Goal: Information Seeking & Learning: Learn about a topic

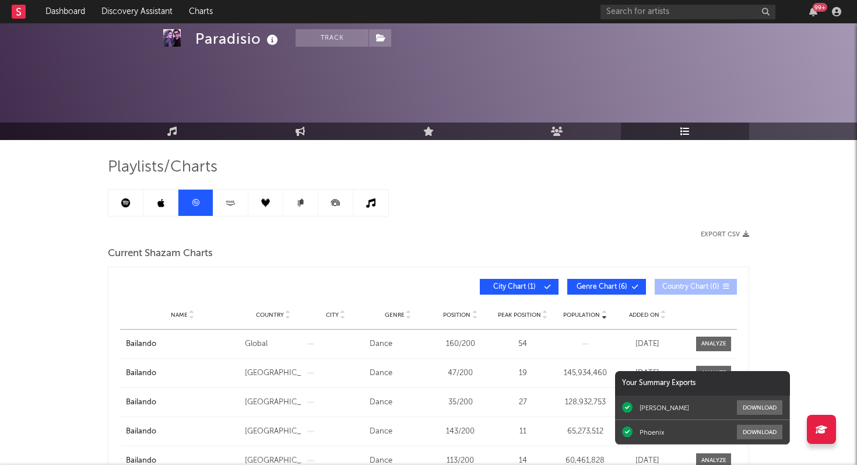
scroll to position [444, 0]
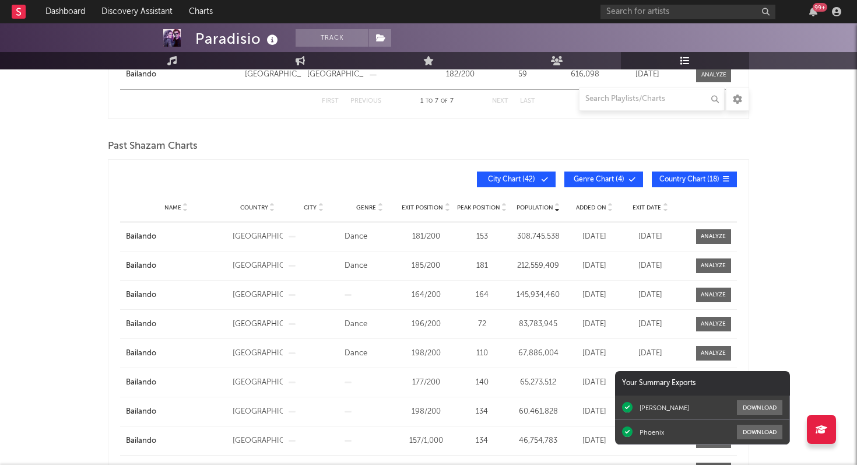
click at [815, 10] on div "99 +" at bounding box center [820, 7] width 15 height 9
click at [63, 225] on div "Paradisio Track Belgium | Dance Edit Track Benchmark Summary 54,910 3,513 2,024…" at bounding box center [428, 96] width 857 height 1035
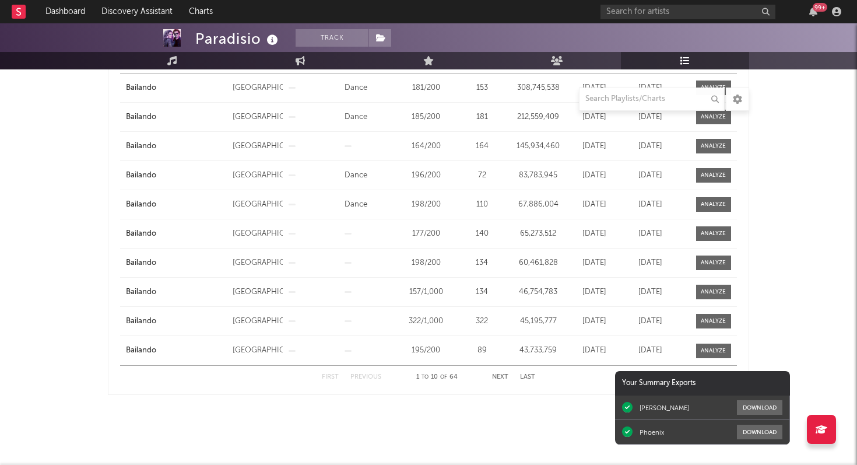
scroll to position [0, 0]
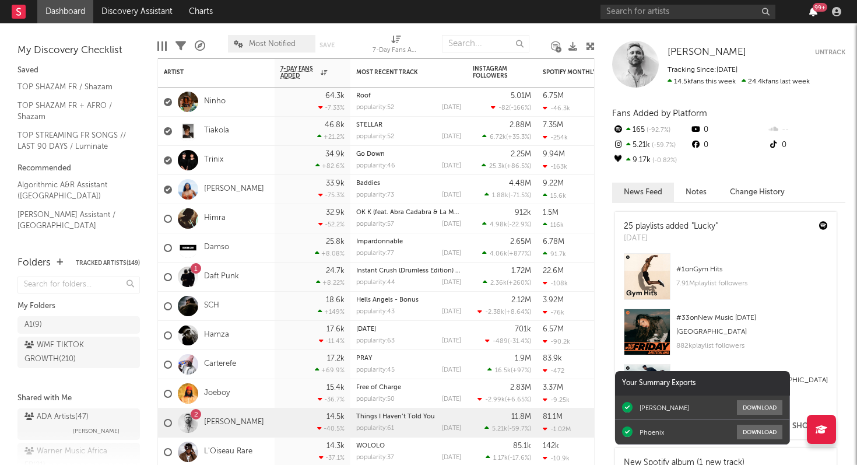
click at [813, 12] on icon "button" at bounding box center [814, 11] width 8 height 9
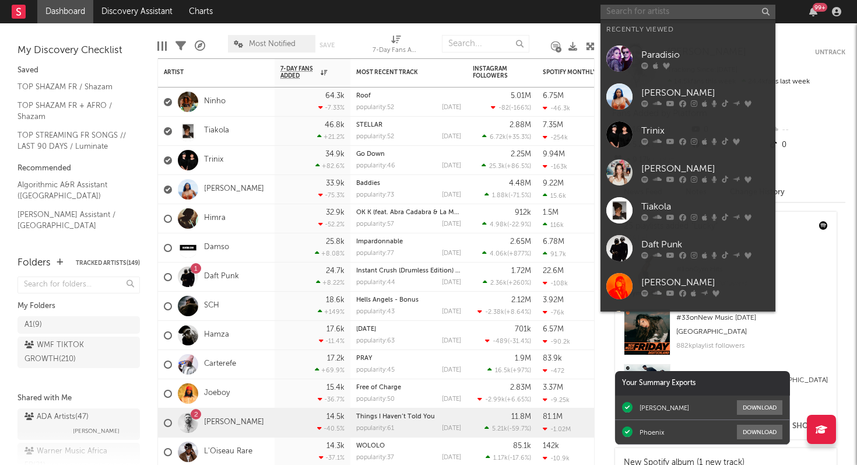
click at [635, 13] on input "text" at bounding box center [688, 12] width 175 height 15
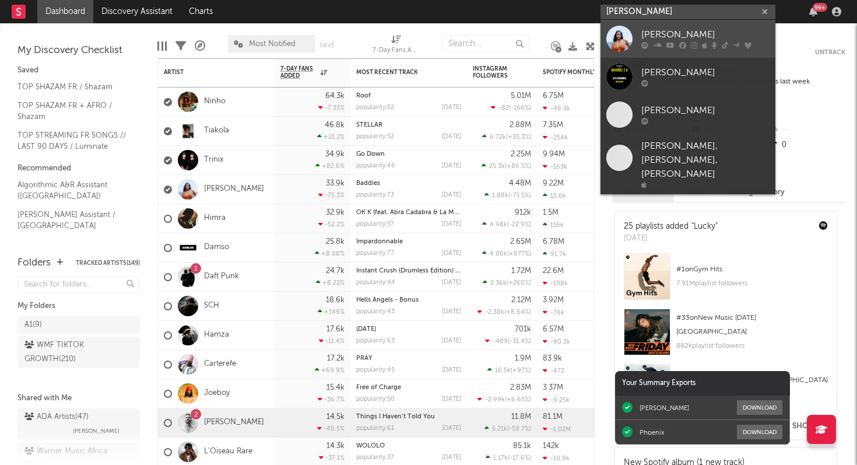
type input "[PERSON_NAME]"
click at [705, 51] on link "[PERSON_NAME]" at bounding box center [688, 39] width 175 height 38
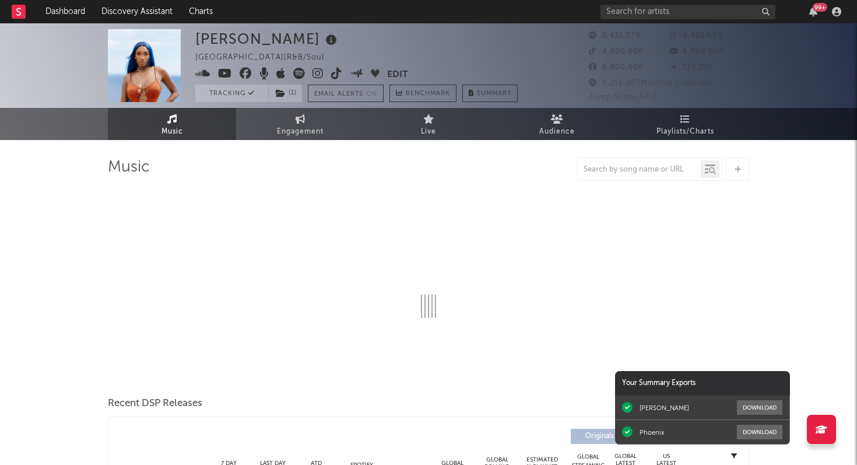
select select "6m"
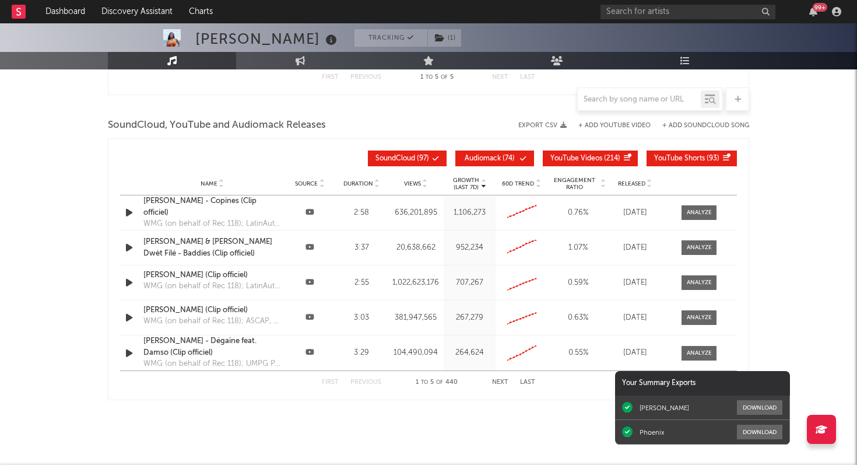
scroll to position [1565, 0]
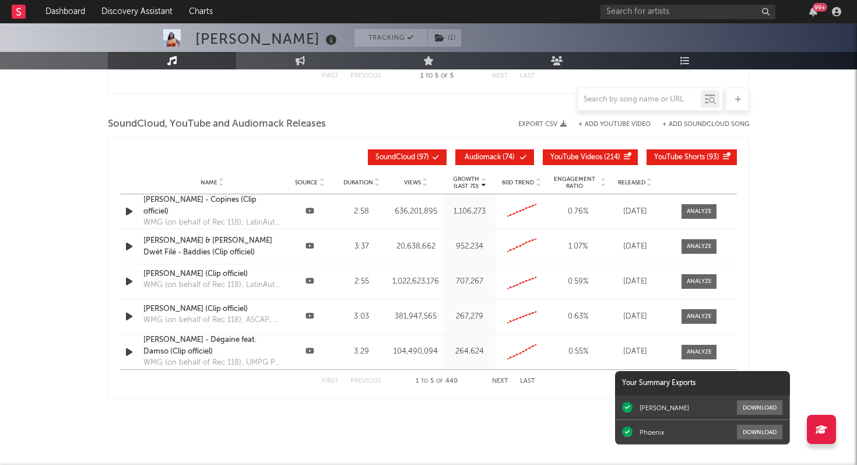
click at [126, 212] on icon "button" at bounding box center [129, 211] width 12 height 15
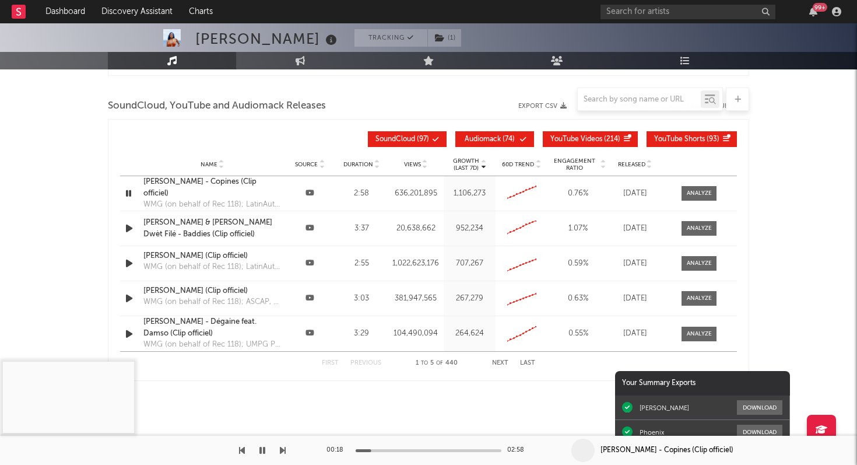
scroll to position [1587, 0]
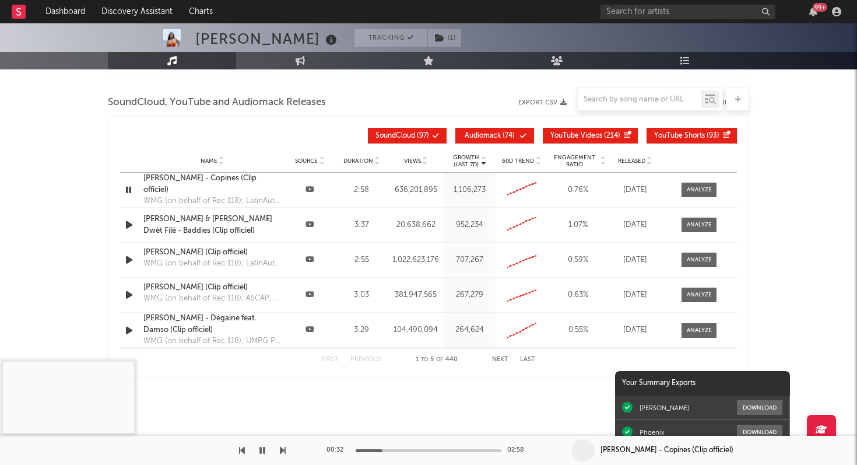
click at [502, 359] on button "Next" at bounding box center [500, 359] width 16 height 6
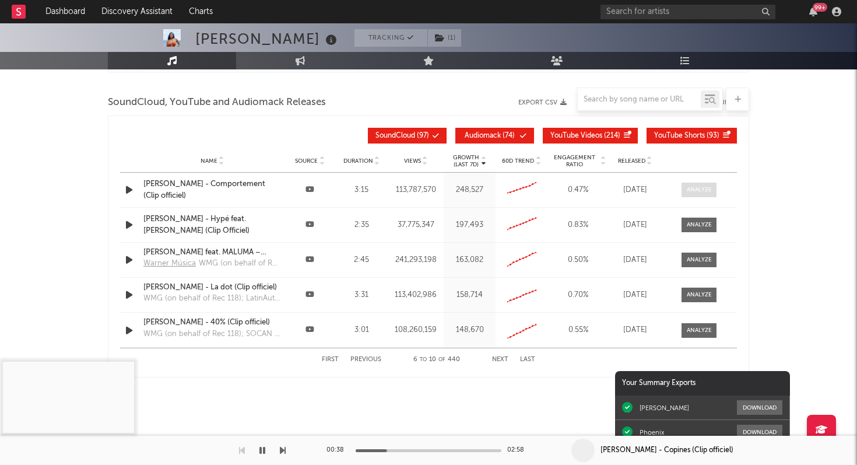
click at [691, 187] on div at bounding box center [699, 189] width 25 height 9
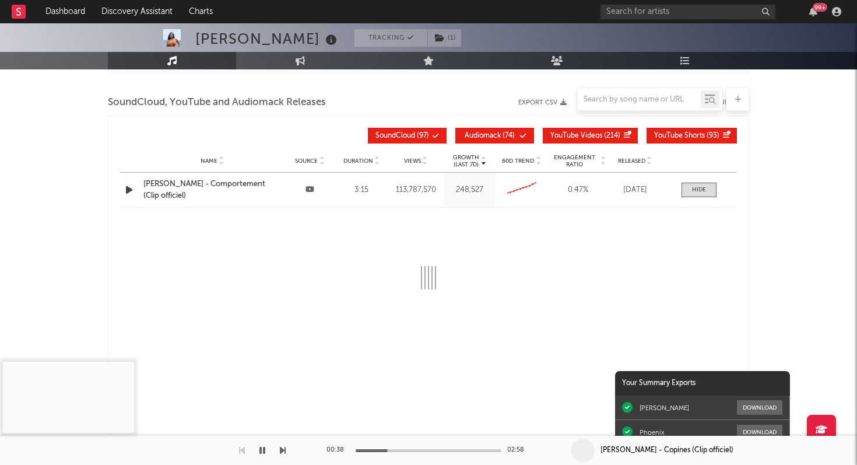
select select "6m"
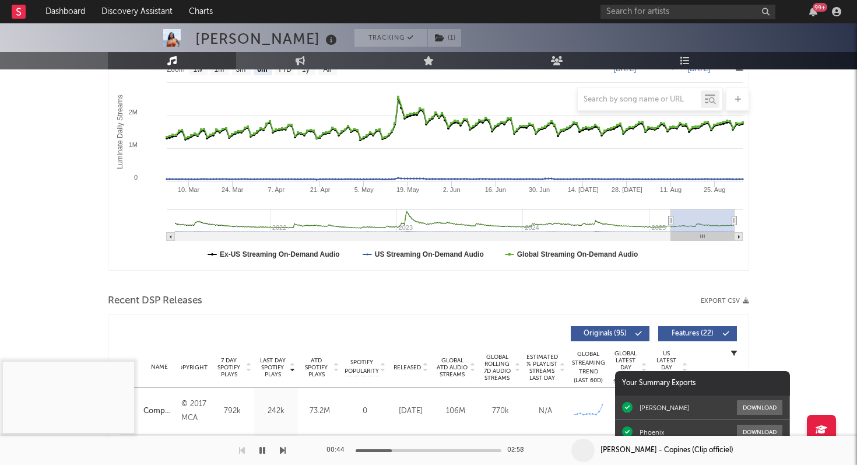
scroll to position [0, 0]
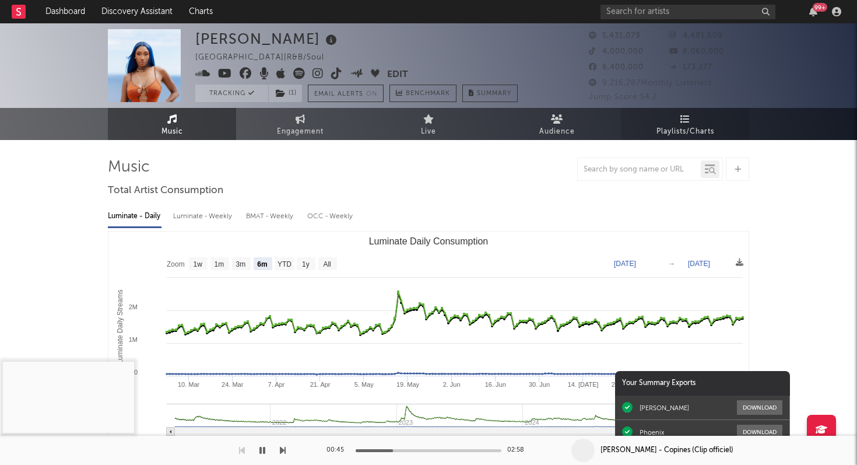
click at [678, 133] on span "Playlists/Charts" at bounding box center [686, 132] width 58 height 14
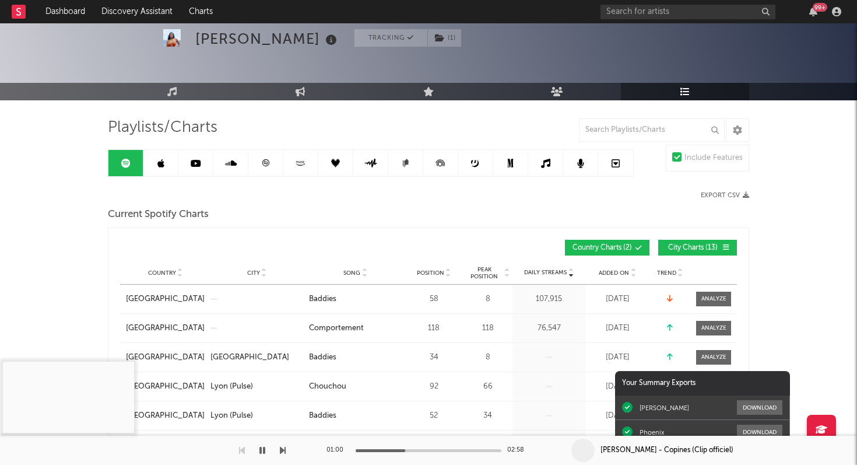
scroll to position [39, 0]
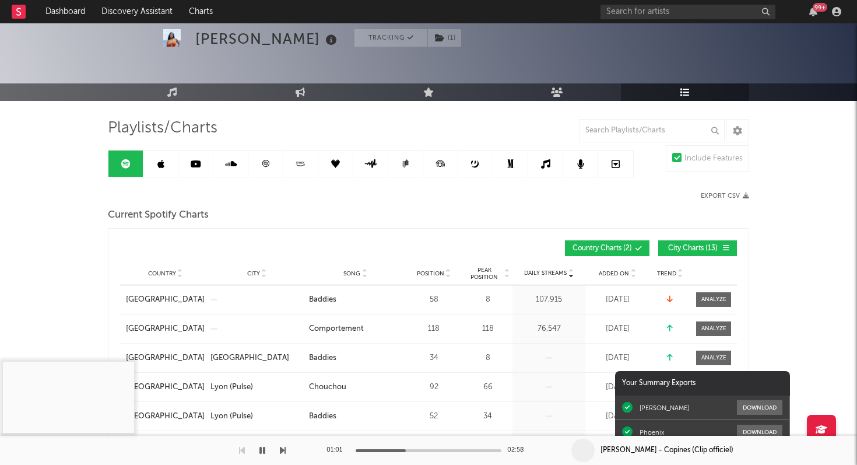
click at [274, 166] on link at bounding box center [265, 163] width 35 height 26
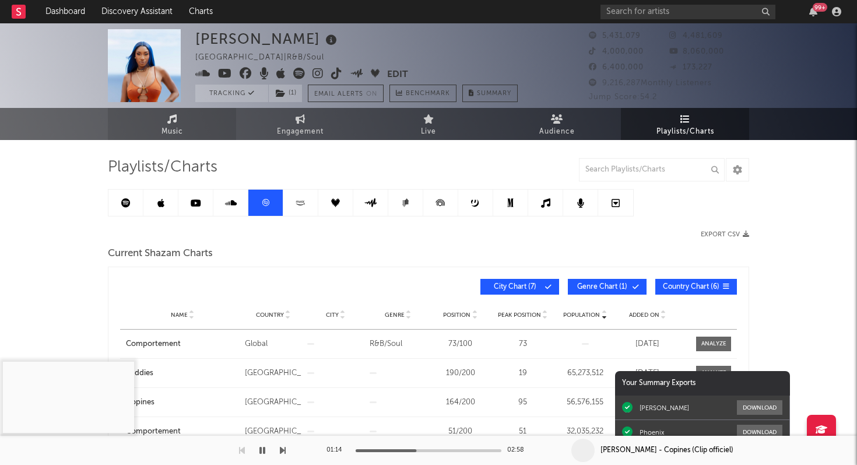
click at [170, 118] on icon at bounding box center [172, 118] width 10 height 9
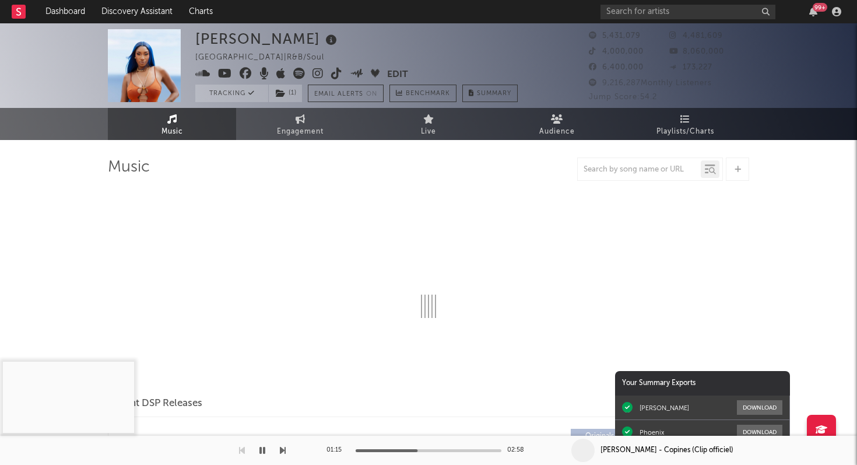
select select "6m"
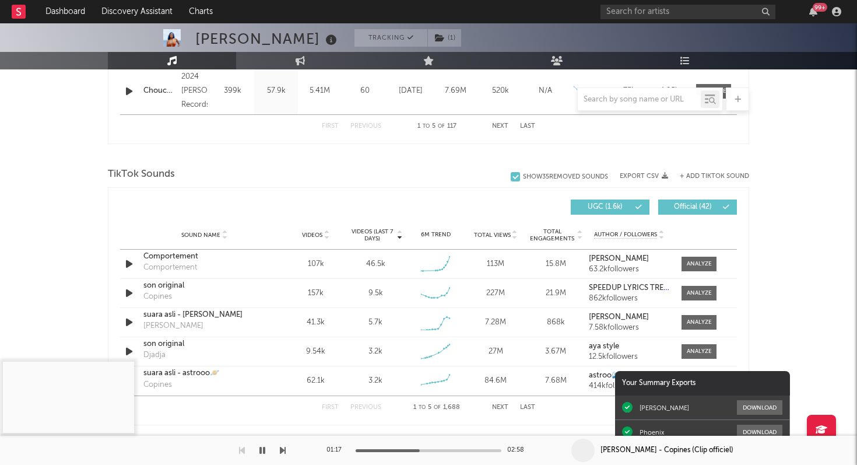
scroll to position [729, 0]
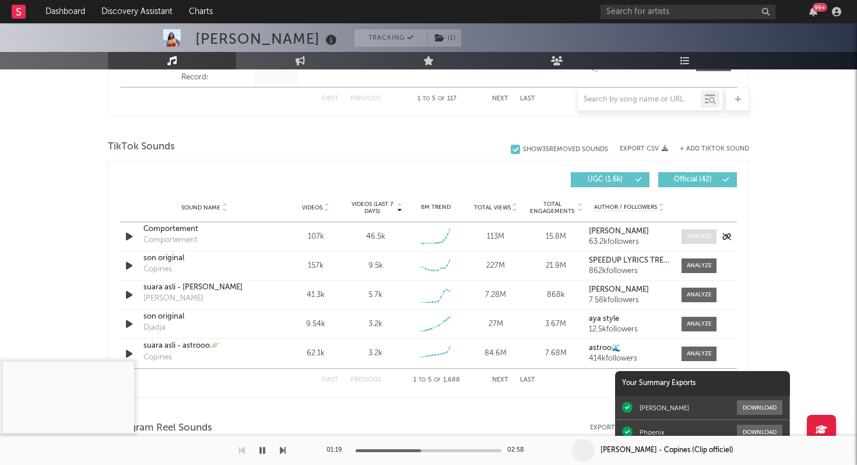
click at [693, 235] on div at bounding box center [699, 236] width 25 height 9
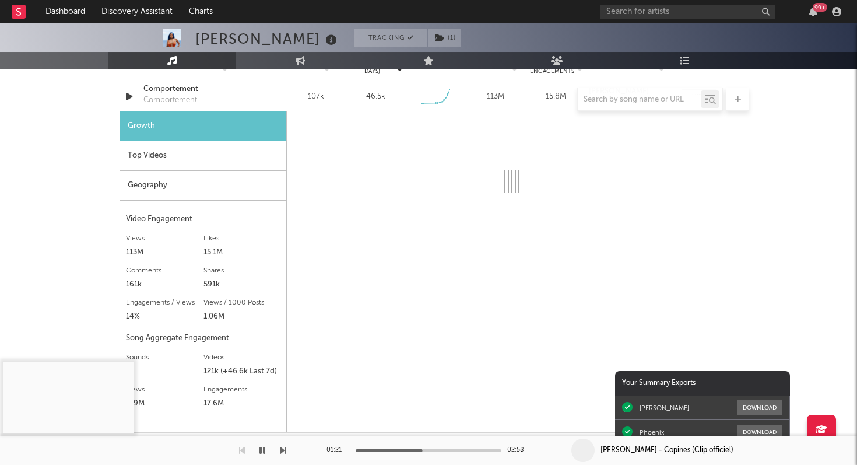
scroll to position [873, 0]
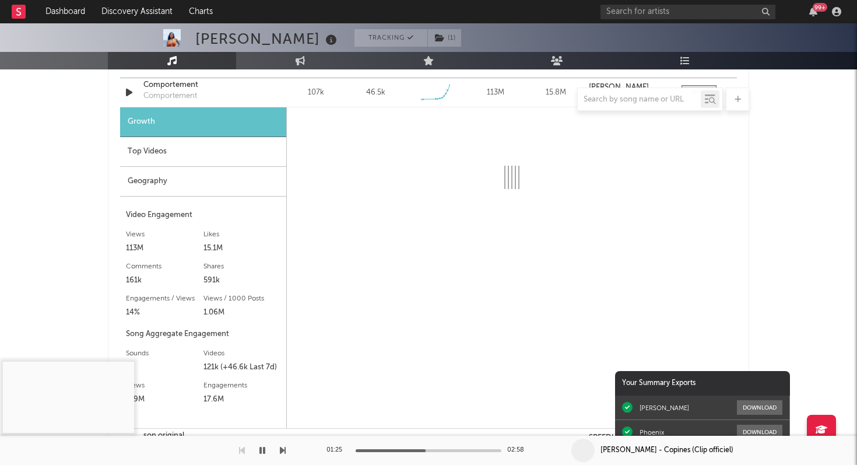
click at [208, 154] on div "Top Videos" at bounding box center [203, 152] width 166 height 30
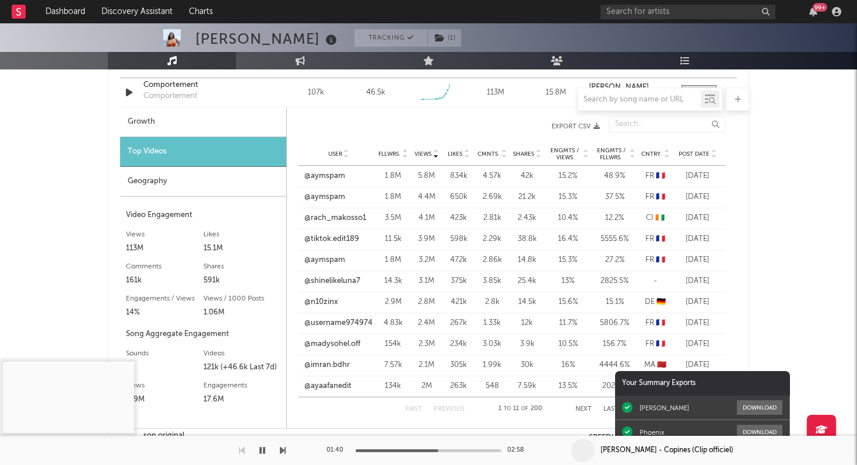
click at [699, 154] on span "Post Date" at bounding box center [694, 153] width 31 height 7
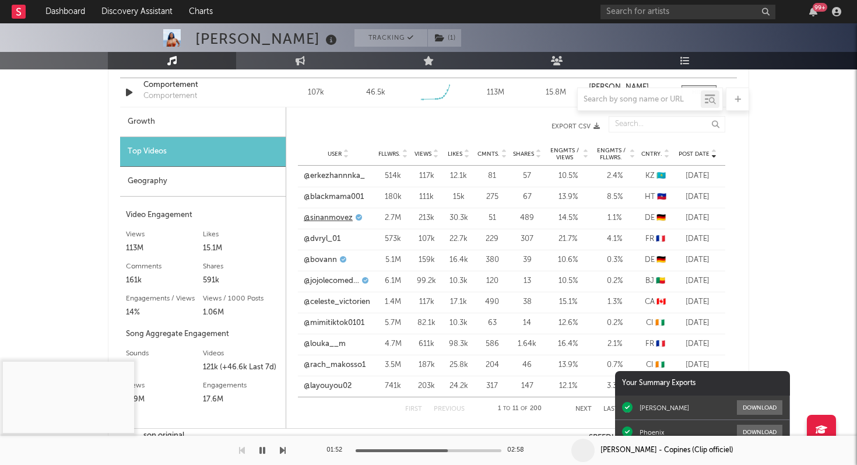
click at [333, 220] on link "@sinanmovez" at bounding box center [328, 218] width 49 height 12
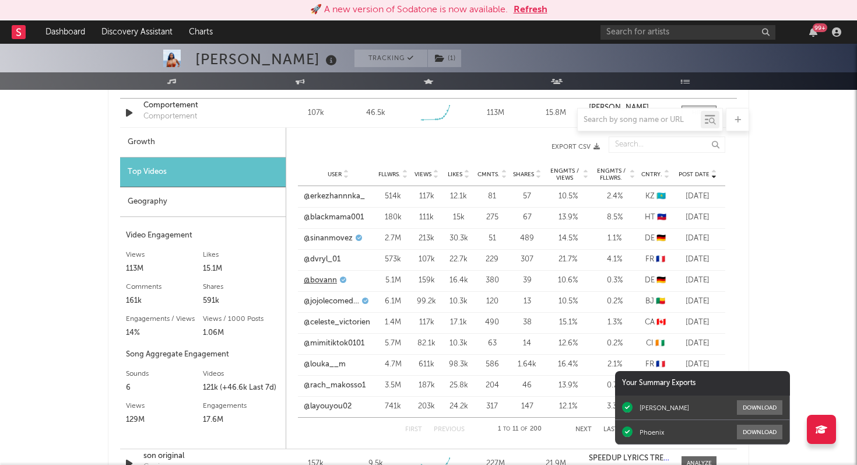
click at [324, 282] on link "@bovann" at bounding box center [320, 281] width 33 height 12
click at [332, 195] on link "@erkezhannnka_" at bounding box center [334, 197] width 61 height 12
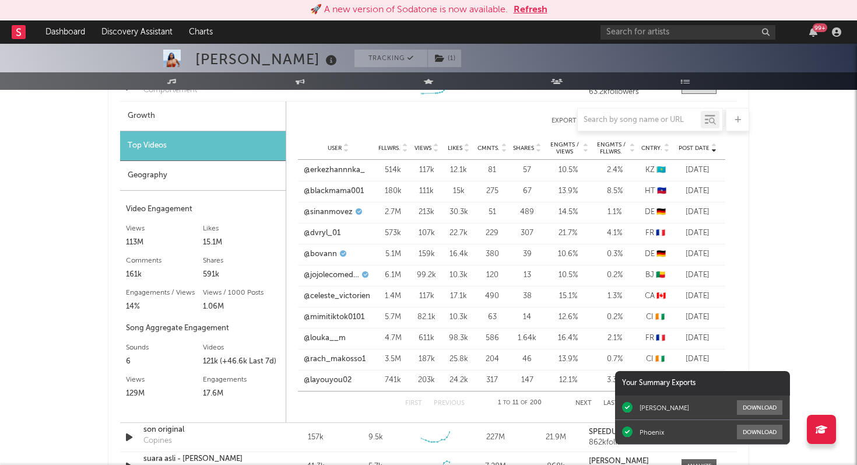
scroll to position [913, 0]
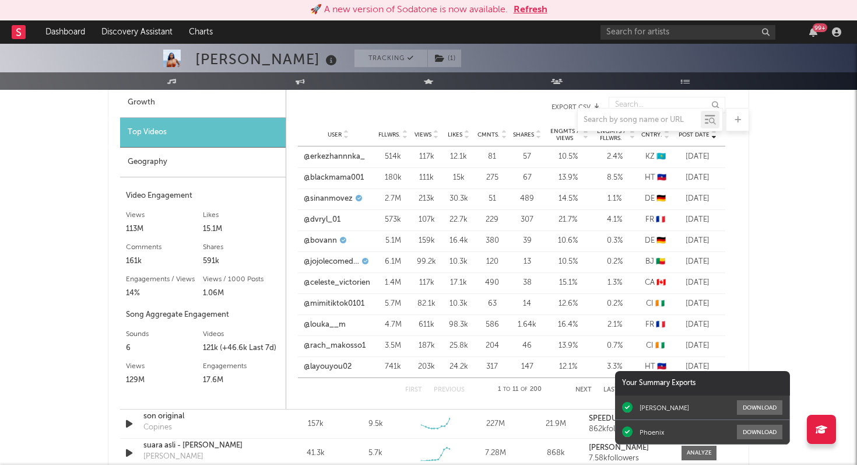
click at [425, 134] on span "Views" at bounding box center [423, 134] width 17 height 7
click at [325, 282] on link "@n10zinx" at bounding box center [321, 283] width 34 height 12
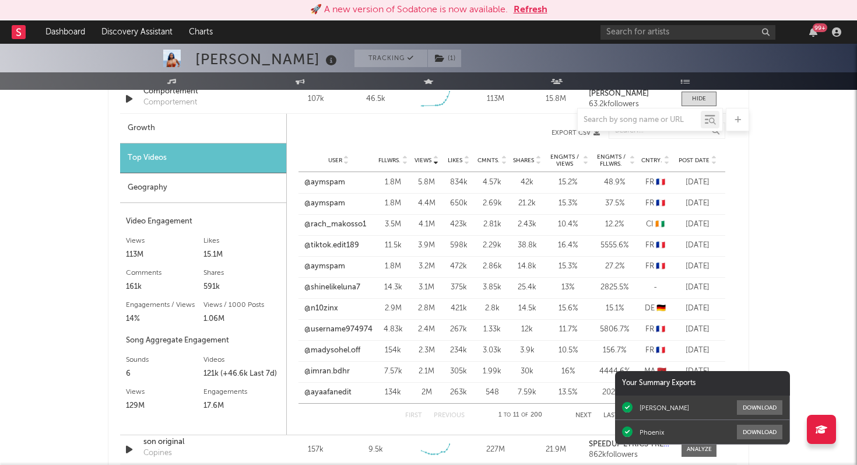
scroll to position [879, 0]
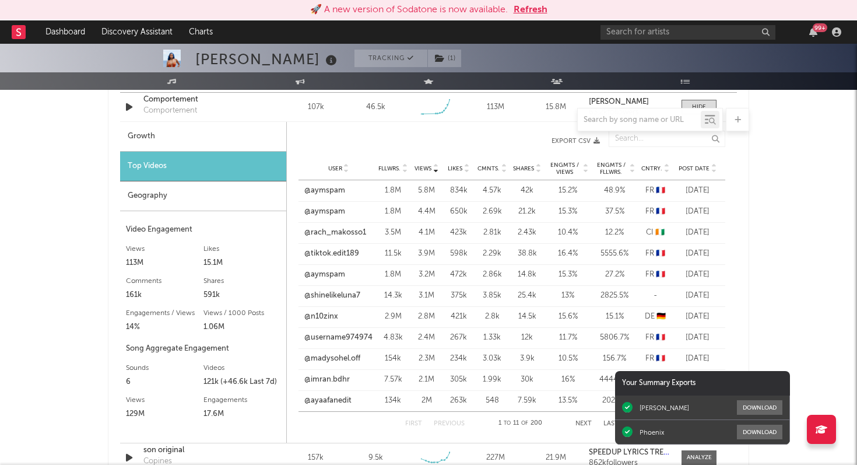
click at [199, 148] on div "Growth" at bounding box center [203, 137] width 166 height 30
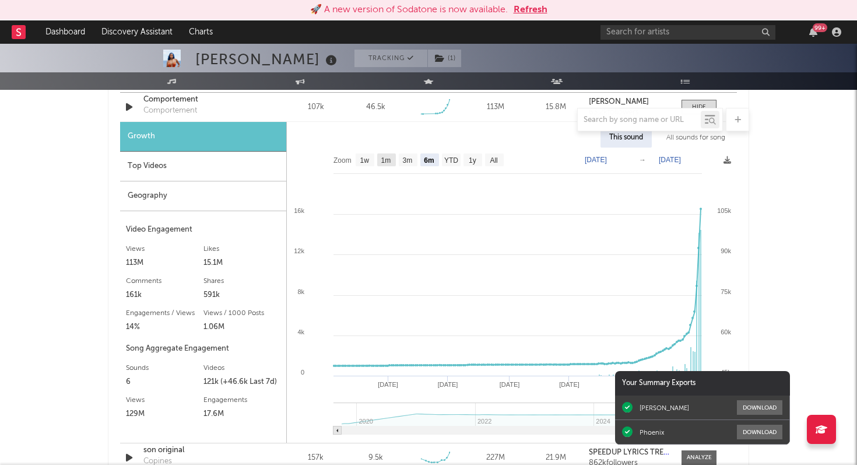
click at [393, 160] on rect at bounding box center [386, 159] width 19 height 13
select select "1m"
type input "[DATE]"
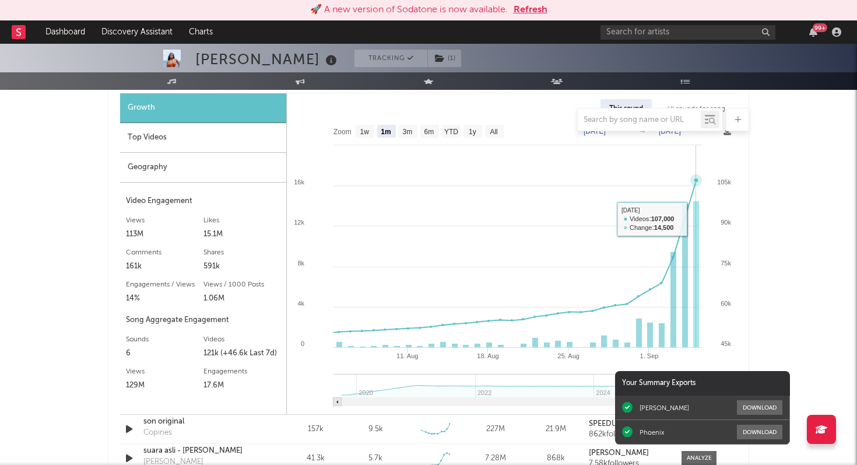
scroll to position [911, 0]
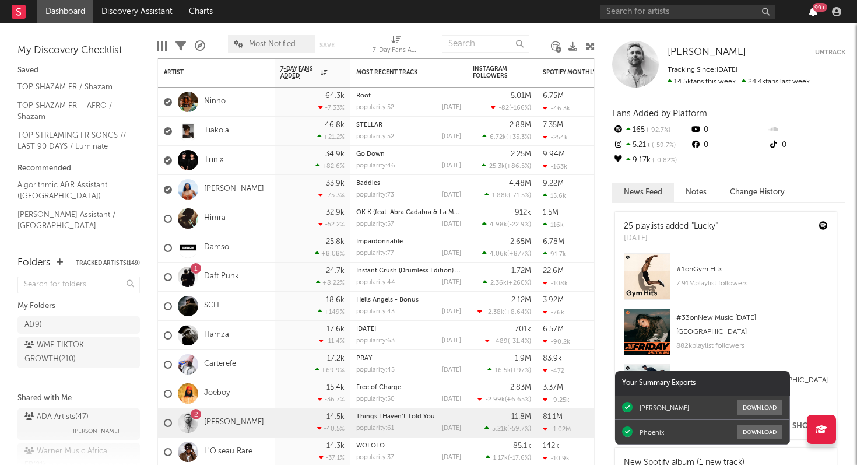
click at [814, 10] on icon "button" at bounding box center [814, 11] width 8 height 9
click at [535, 17] on nav "Dashboard Discovery Assistant Charts 99 +" at bounding box center [428, 11] width 857 height 23
